Goal: Task Accomplishment & Management: Use online tool/utility

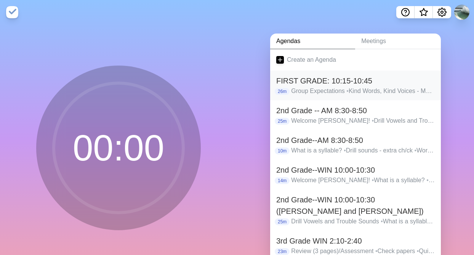
click at [299, 78] on h2 "FIRST GRADE: 10:15-10:45" at bounding box center [355, 80] width 159 height 11
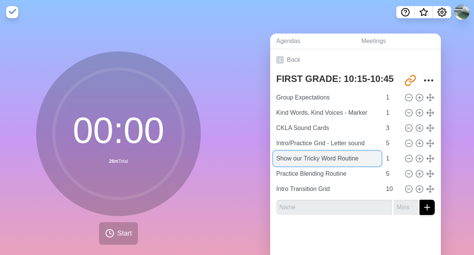
drag, startPoint x: 303, startPoint y: 157, endPoint x: 276, endPoint y: 156, distance: 27.1
click at [276, 156] on input "Show our Tricky Word Routine" at bounding box center [327, 158] width 108 height 15
type input "New Part - Tricky Word Routine"
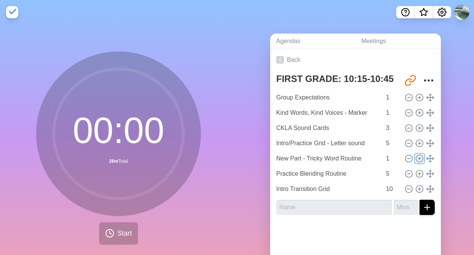
click at [420, 159] on line at bounding box center [420, 158] width 0 height 3
type input "New Part - Tricky Word Routine"
type input "1"
type input "Practice Blending Routine"
type input "5"
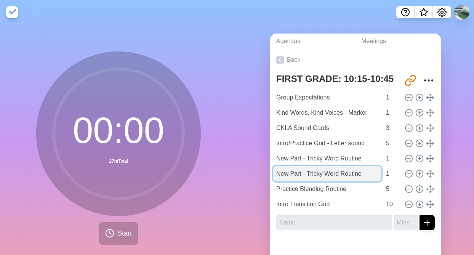
drag, startPoint x: 365, startPoint y: 173, endPoint x: 308, endPoint y: 175, distance: 57.3
click at [308, 175] on input "New Part - Tricky Word Routine" at bounding box center [327, 173] width 108 height 15
type input "New Part - Sound blending"
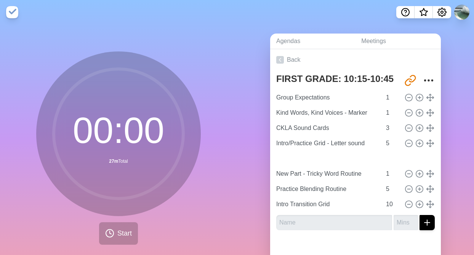
type input "New Part - Sound blending"
type input "New Part - Tricky Word Routine"
click at [283, 57] on icon at bounding box center [280, 60] width 8 height 8
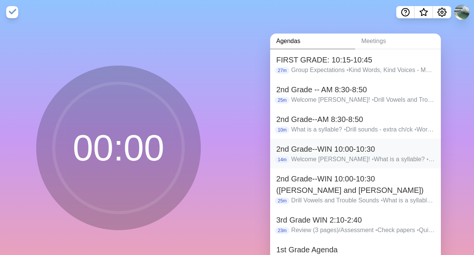
scroll to position [28, 0]
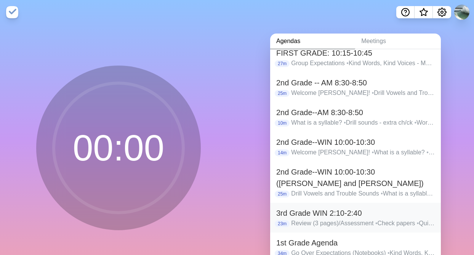
click at [301, 216] on h2 "3rd Grade WIN 2:10-2:40" at bounding box center [355, 212] width 159 height 11
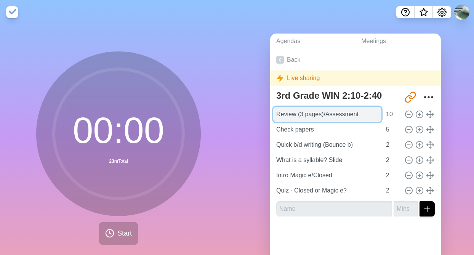
click at [366, 115] on input "Review (3 pages)/Assessment" at bounding box center [327, 114] width 108 height 15
drag, startPoint x: 366, startPoint y: 115, endPoint x: 275, endPoint y: 116, distance: 90.8
click at [275, 116] on input "Review (3 pages)/Assessment" at bounding box center [327, 114] width 108 height 15
type input "Warm-up - Word Chain"
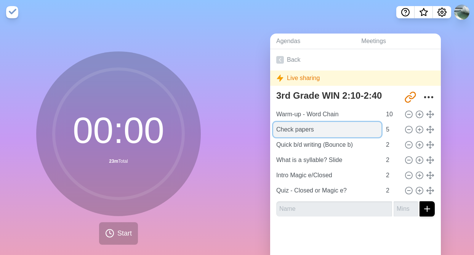
click at [319, 130] on input "Check papers" at bounding box center [327, 129] width 108 height 15
click at [308, 130] on input "Card Flip" at bounding box center [327, 129] width 108 height 15
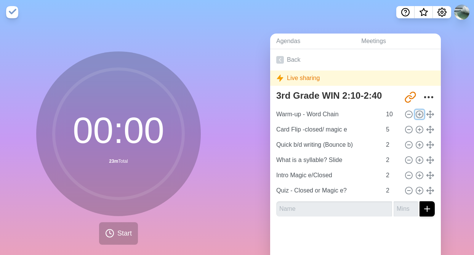
click at [419, 114] on line at bounding box center [419, 114] width 3 height 0
type input "Warm-up - Word Chain"
type input "10"
type input "Card Flip -closed/ magic e"
type input "5"
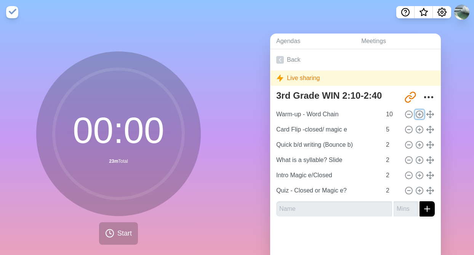
type input "Quick b/d writing (Bounce b)"
type input "What is a syllable? Slide"
type input "Intro Magic e/Closed"
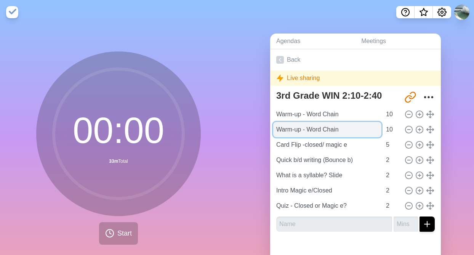
drag, startPoint x: 360, startPoint y: 131, endPoint x: 273, endPoint y: 127, distance: 86.3
click at [273, 127] on input "Warm-up - Word Chain" at bounding box center [327, 129] width 108 height 15
type input "What is a syllable?"
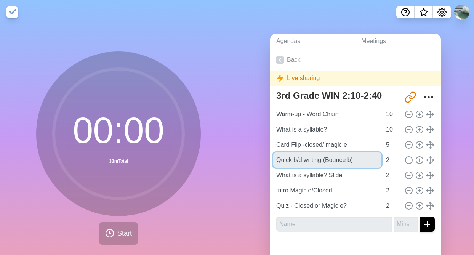
drag, startPoint x: 364, startPoint y: 162, endPoint x: 267, endPoint y: 163, distance: 96.5
click at [267, 163] on div "Agendas Meetings Back Live sharing 3rd Grade WIN 2:10-2:40 [URL][DOMAIN_NAME] W…" at bounding box center [355, 150] width 237 height 253
type input "Intro R-controlled sound cards"
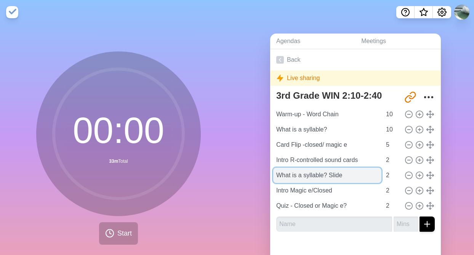
click at [367, 175] on input "What is a syllable? Slide" at bounding box center [327, 175] width 108 height 15
drag, startPoint x: 363, startPoint y: 173, endPoint x: 276, endPoint y: 174, distance: 86.9
click at [276, 174] on input "What is a syllable? Slide" at bounding box center [327, 175] width 108 height 15
type input "r"
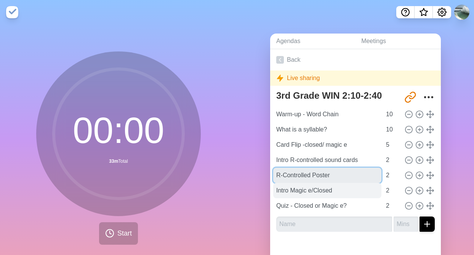
type input "R-Controlled Poster"
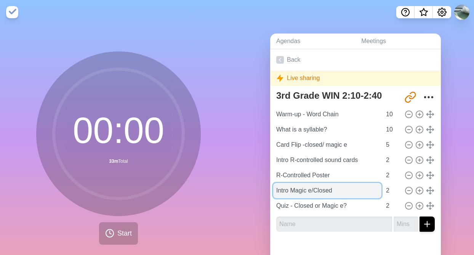
drag, startPoint x: 357, startPoint y: 190, endPoint x: 277, endPoint y: 190, distance: 79.7
click at [277, 190] on input "Intro Magic e/Closed" at bounding box center [327, 190] width 108 height 15
type input "I"
type input "White Board- one-syllable"
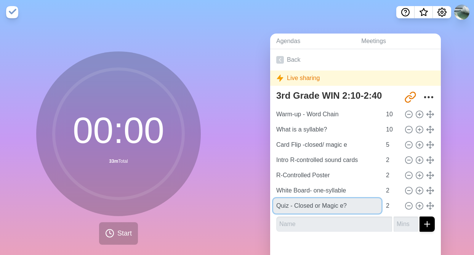
drag, startPoint x: 351, startPoint y: 207, endPoint x: 273, endPoint y: 202, distance: 78.4
click at [273, 202] on div "3rd Grade WIN 2:10-2:40 [URL][DOMAIN_NAME] Warm-up - Word Chain 10 What is a sy…" at bounding box center [355, 162] width 171 height 151
type input "Syllable Sort"
